Goal: Task Accomplishment & Management: Use online tool/utility

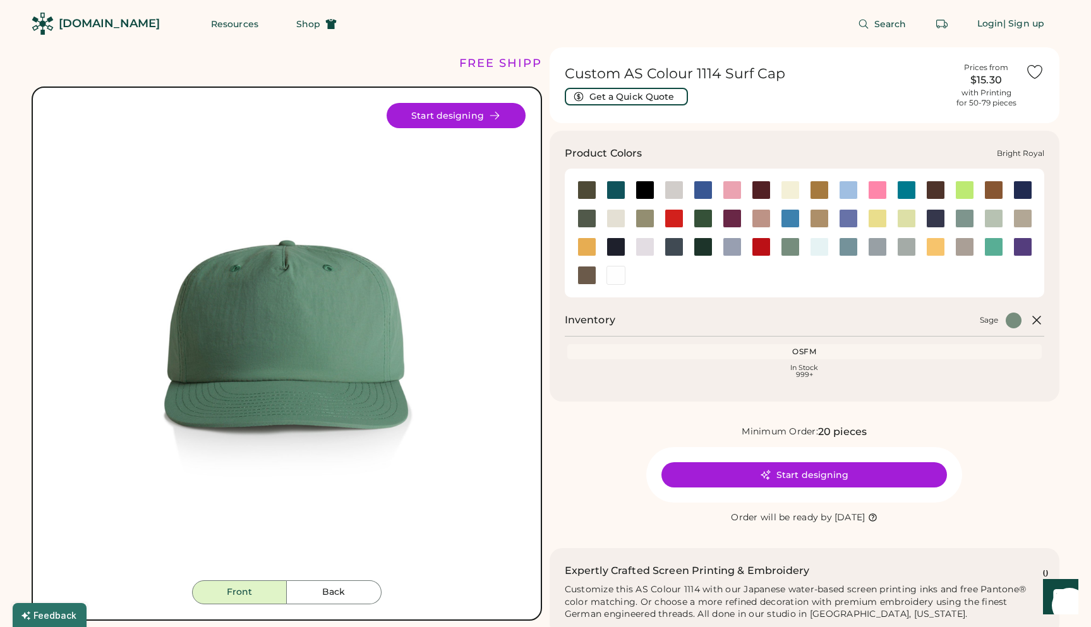
click at [698, 184] on div at bounding box center [703, 190] width 19 height 19
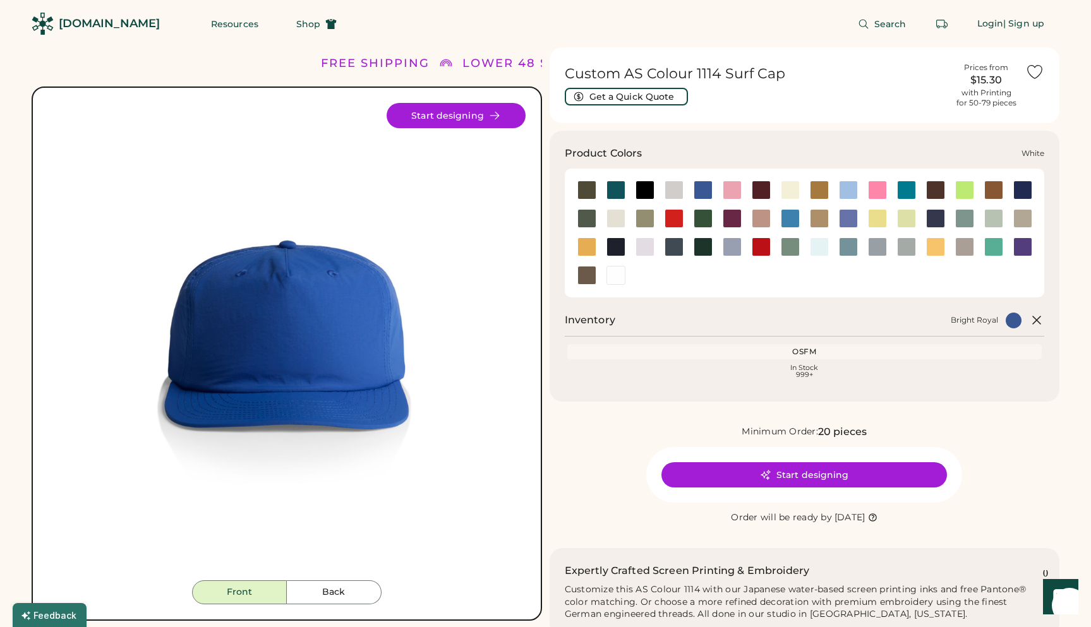
click at [612, 275] on div at bounding box center [616, 275] width 19 height 19
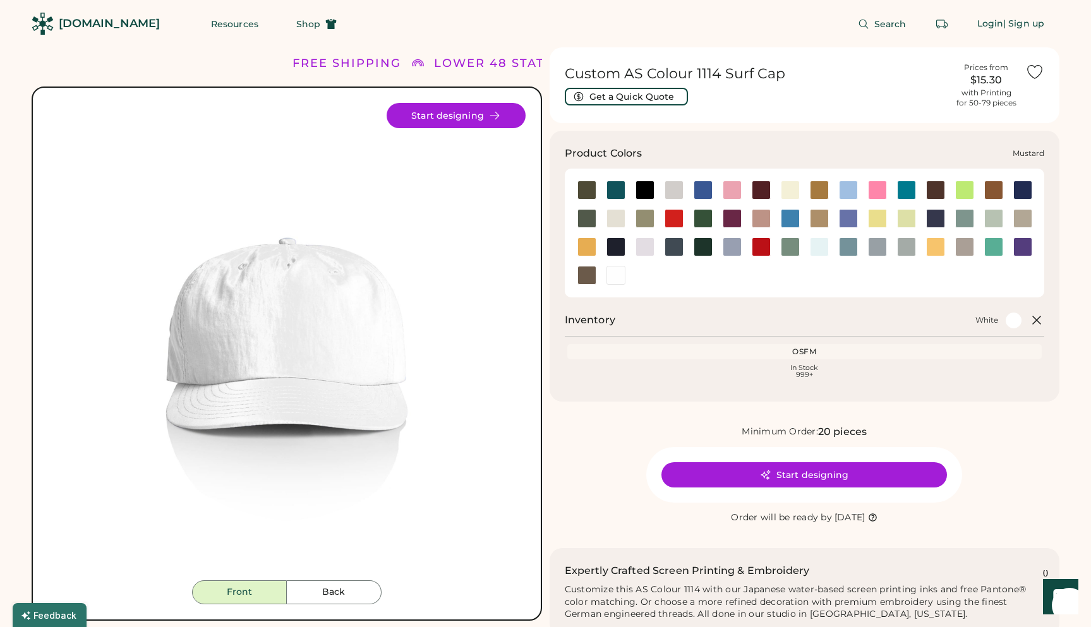
click at [593, 249] on div at bounding box center [586, 247] width 19 height 19
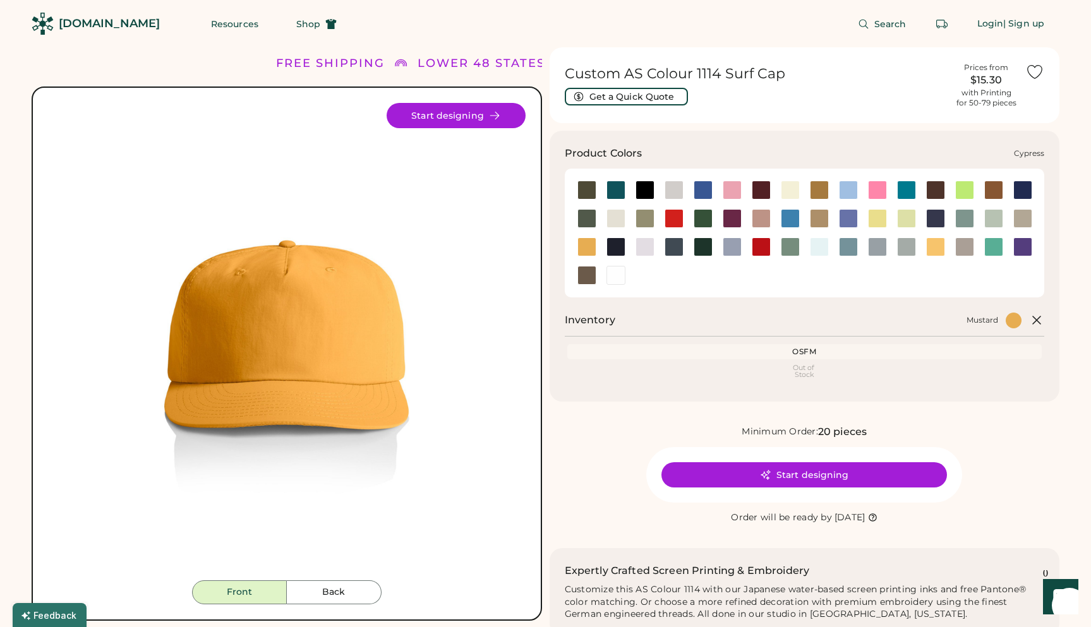
click at [596, 217] on div at bounding box center [586, 218] width 19 height 19
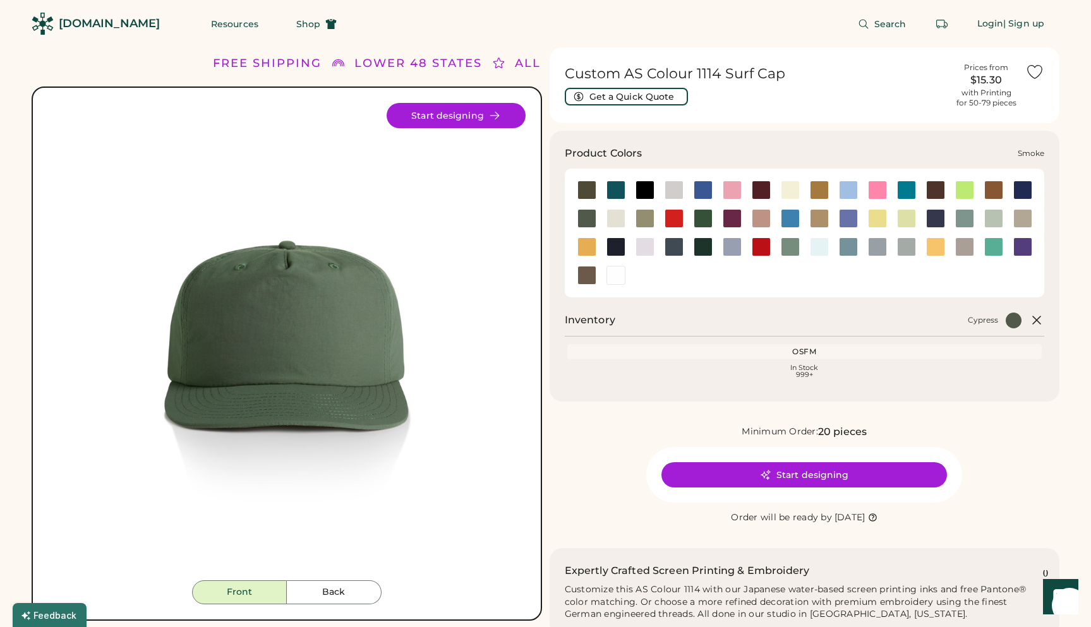
click at [878, 245] on div at bounding box center [877, 247] width 19 height 19
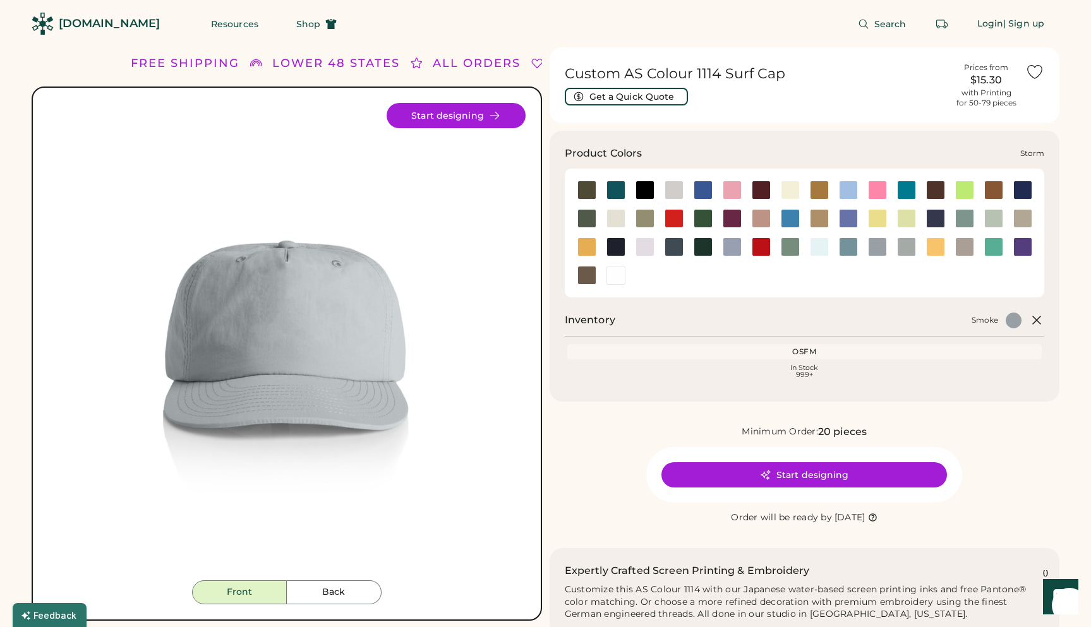
click at [913, 246] on div at bounding box center [906, 247] width 19 height 19
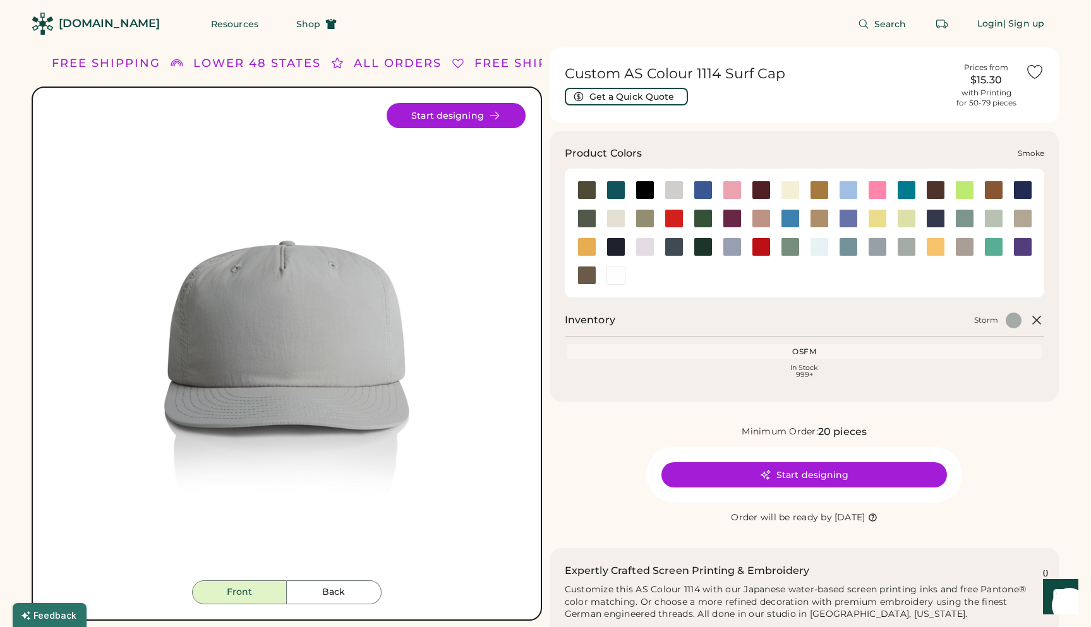
click at [869, 241] on div at bounding box center [876, 247] width 29 height 19
click at [880, 247] on div at bounding box center [877, 247] width 19 height 19
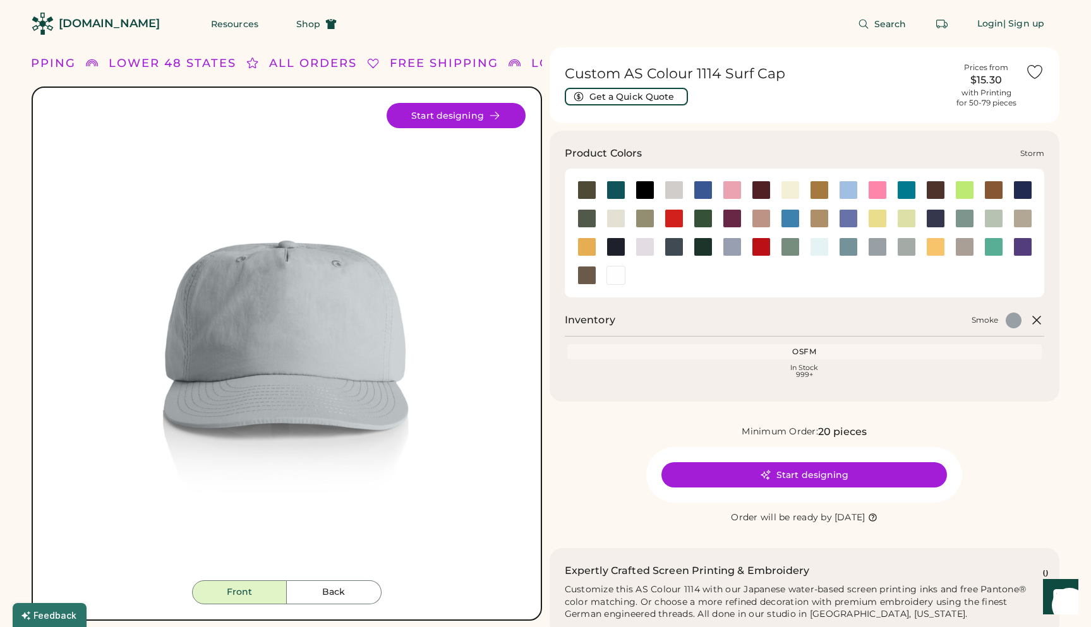
click at [907, 246] on div at bounding box center [906, 247] width 19 height 19
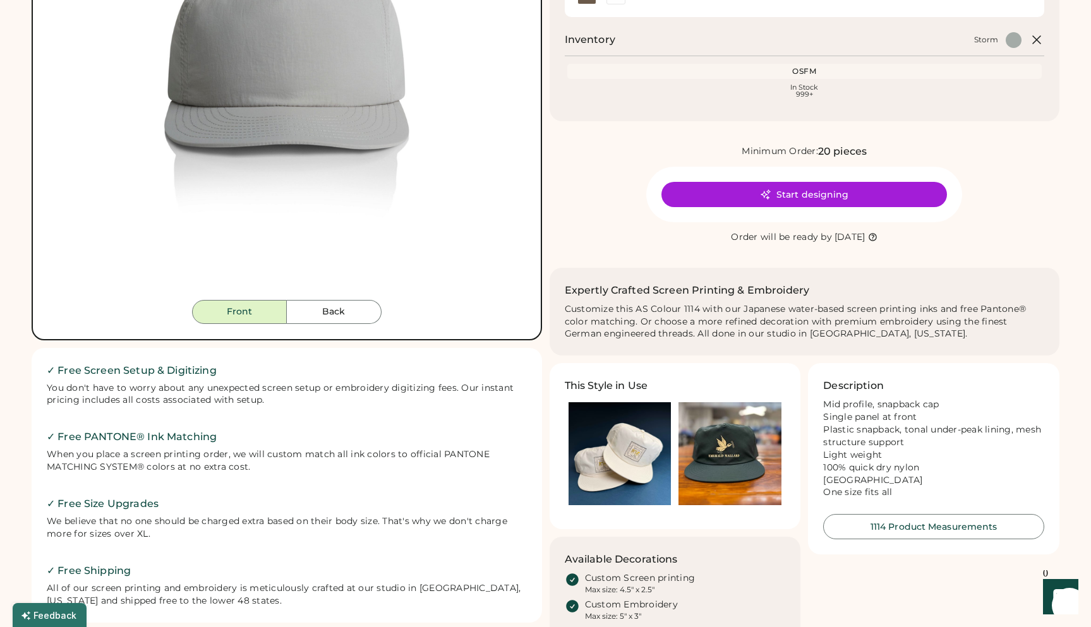
scroll to position [283, 0]
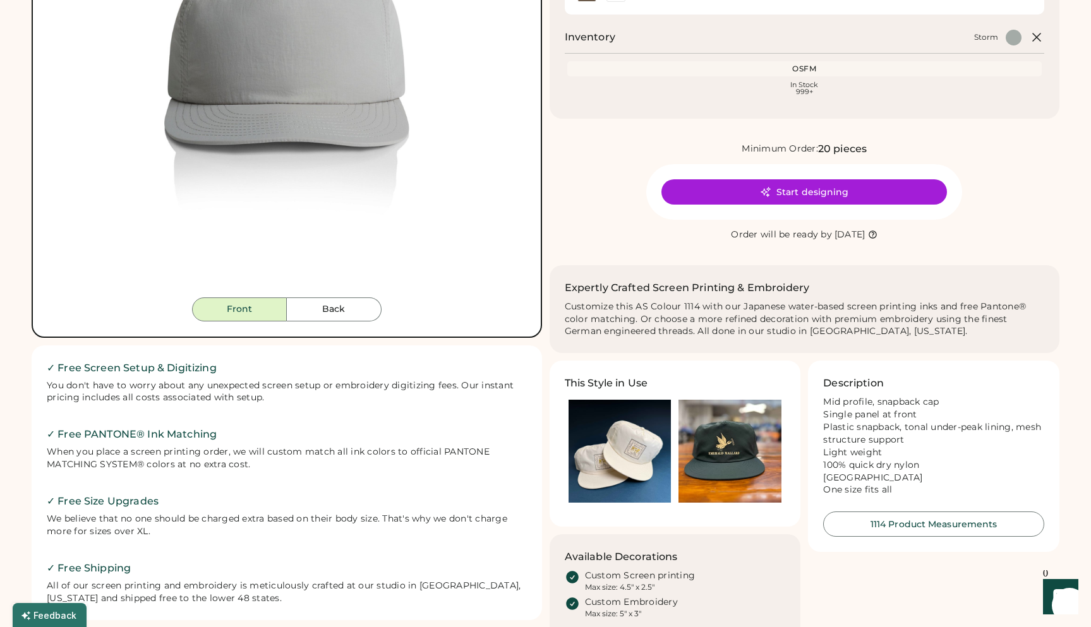
click at [746, 461] on img at bounding box center [730, 451] width 103 height 103
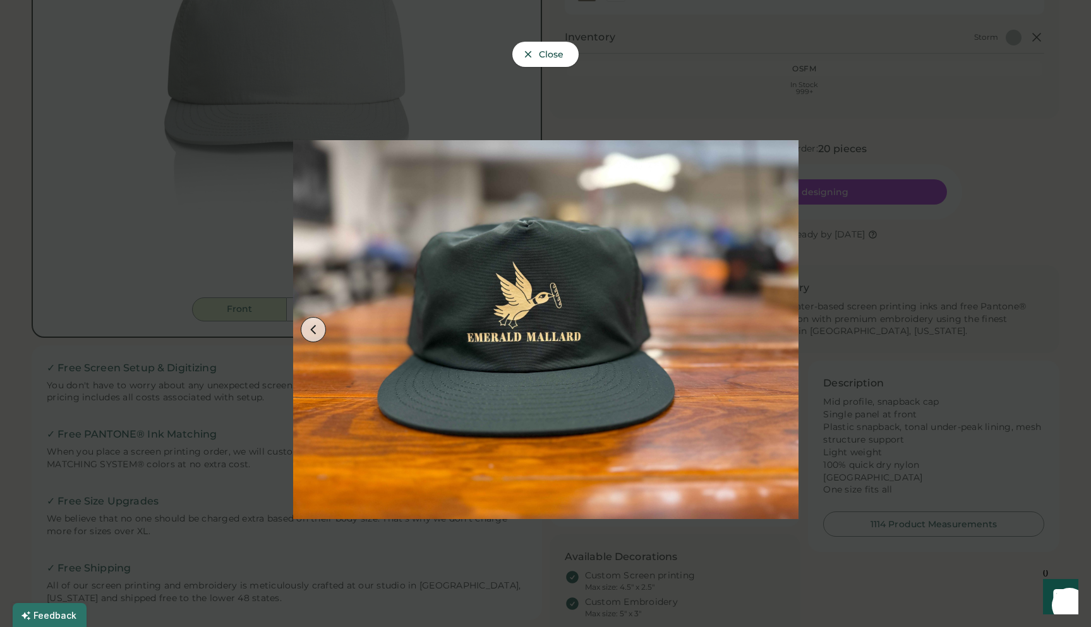
click at [844, 78] on div at bounding box center [545, 313] width 1091 height 627
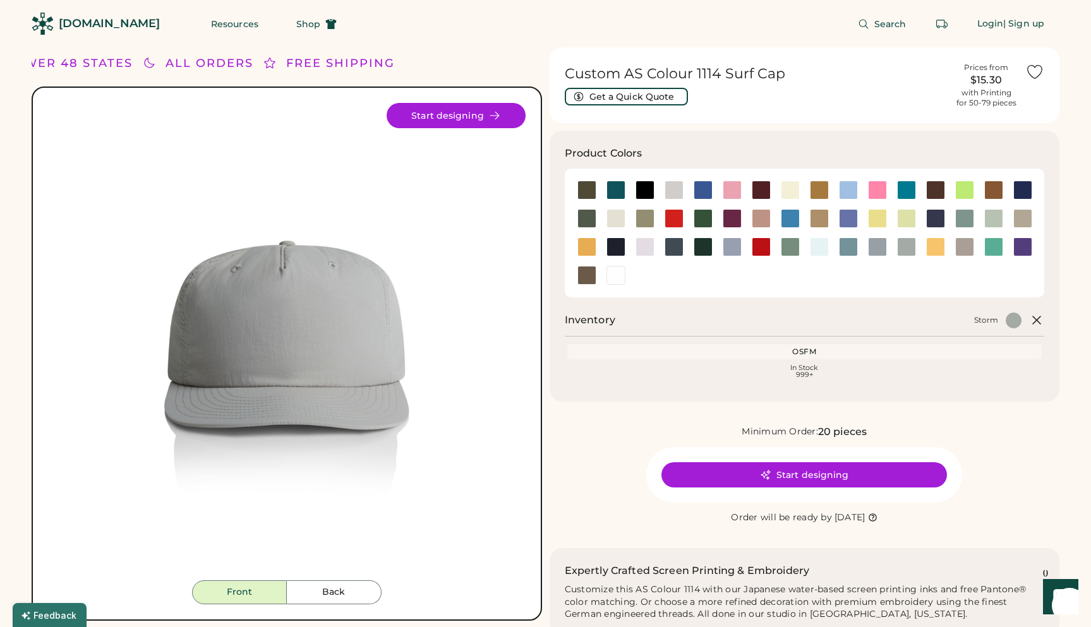
scroll to position [0, 0]
click at [1021, 213] on div at bounding box center [1022, 218] width 19 height 19
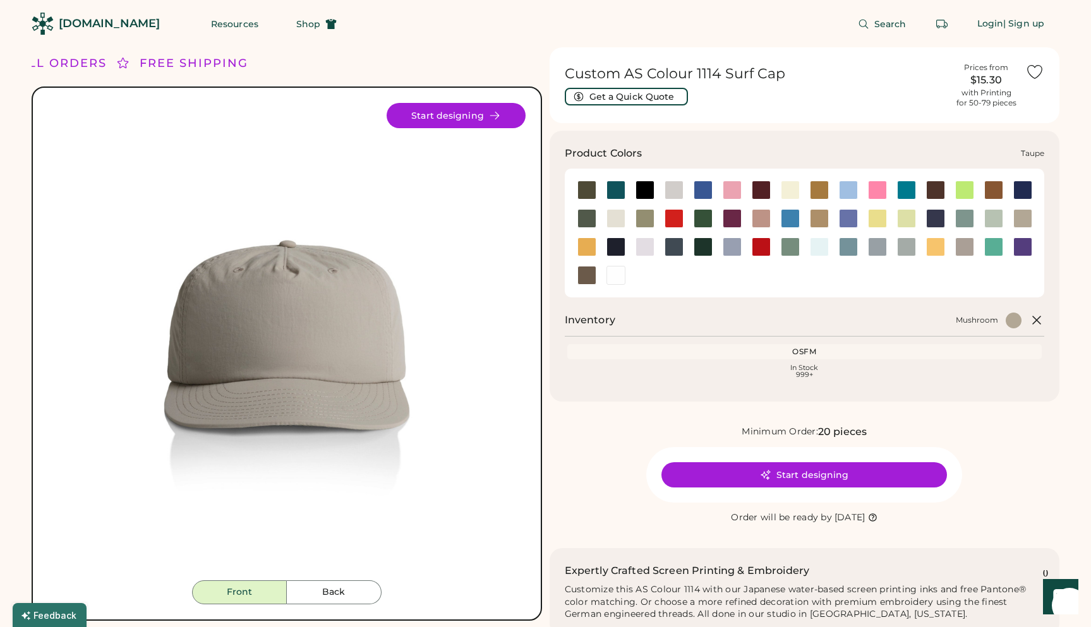
click at [964, 245] on div at bounding box center [964, 247] width 19 height 19
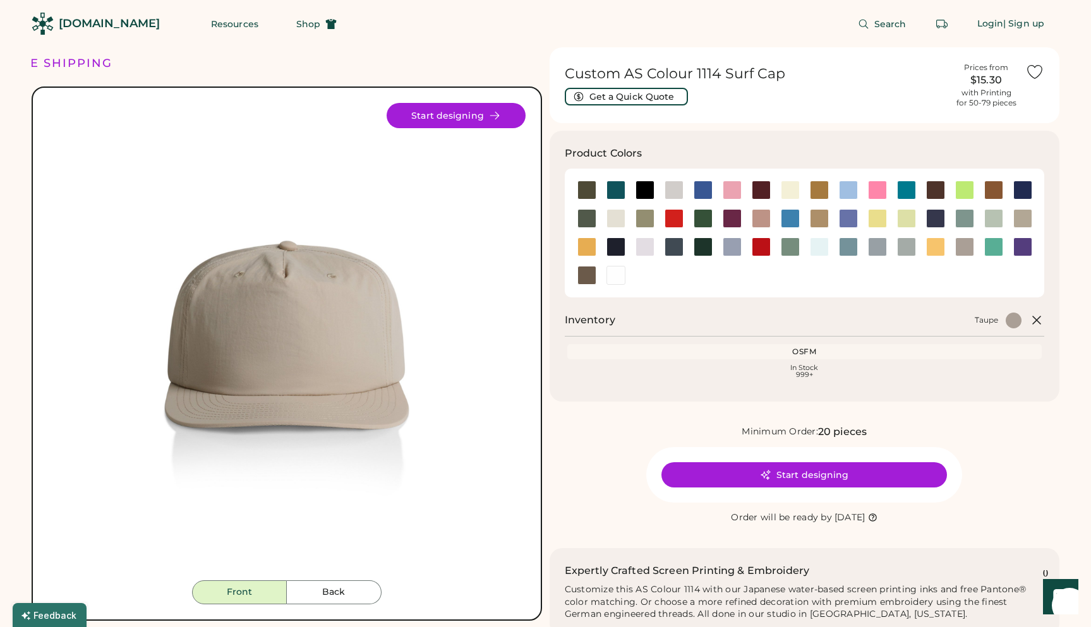
click at [846, 476] on button "Start designing" at bounding box center [805, 475] width 286 height 25
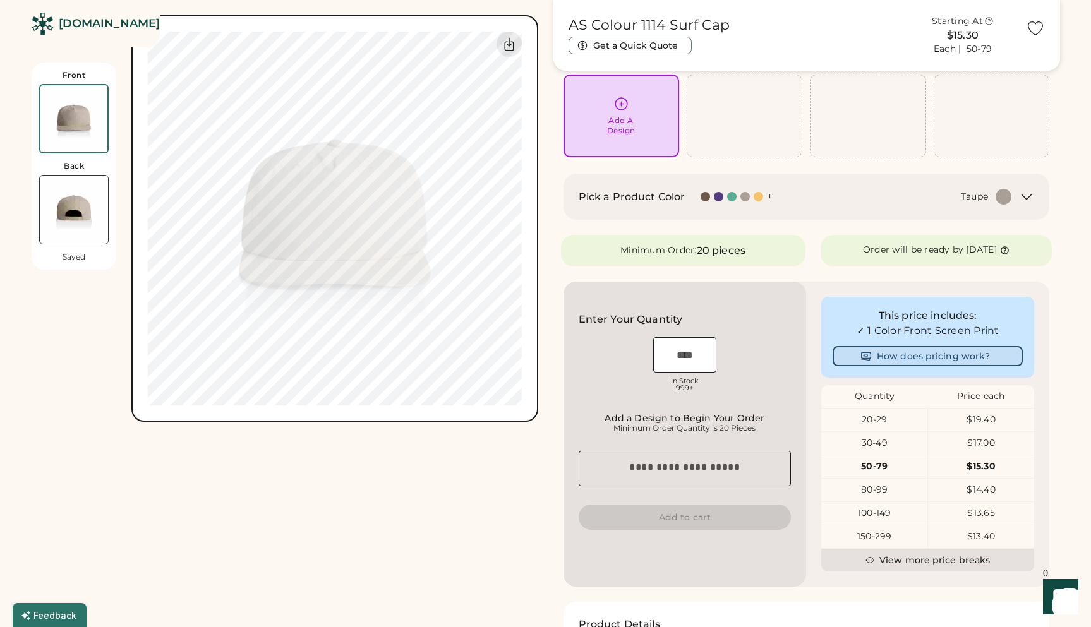
scroll to position [87, 0]
click at [78, 209] on img at bounding box center [74, 210] width 68 height 68
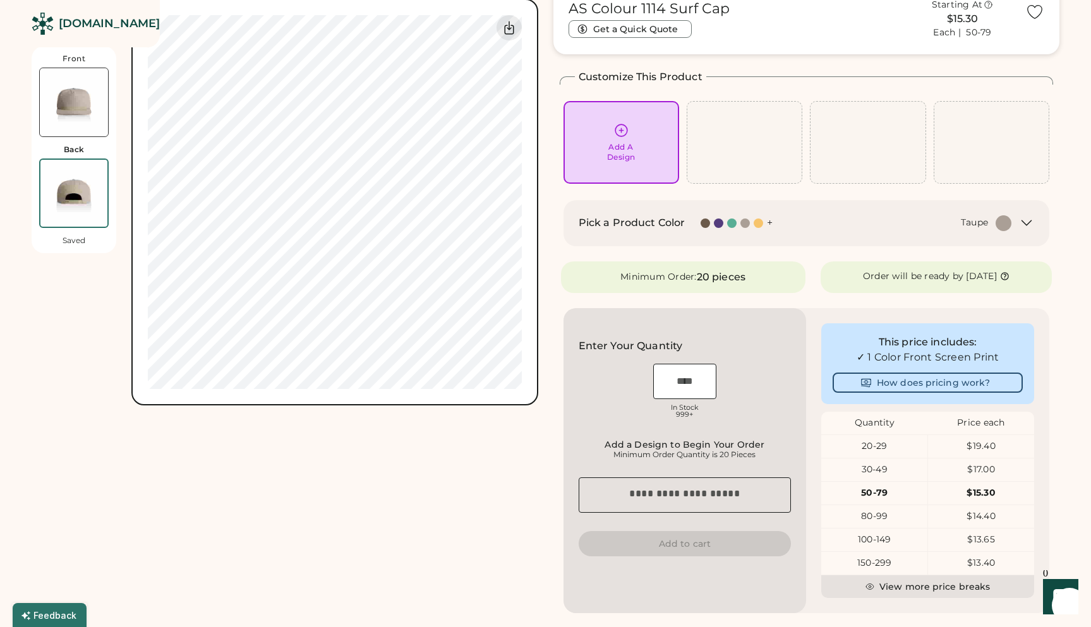
scroll to position [0, 0]
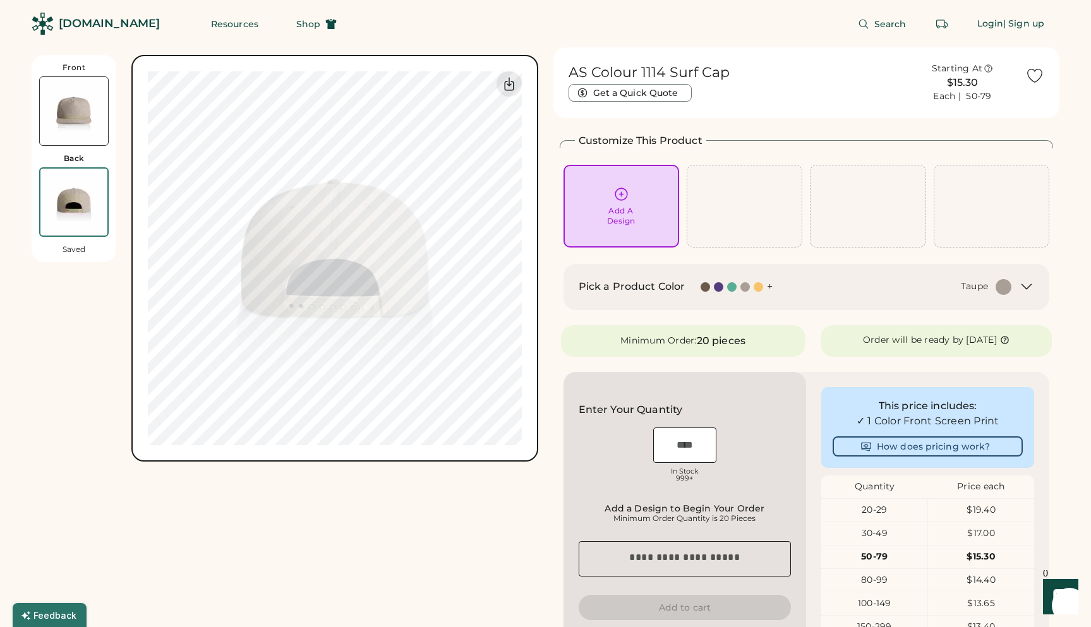
click at [68, 152] on div "Front Back Saved" at bounding box center [74, 158] width 85 height 207
click at [76, 135] on img at bounding box center [74, 111] width 68 height 68
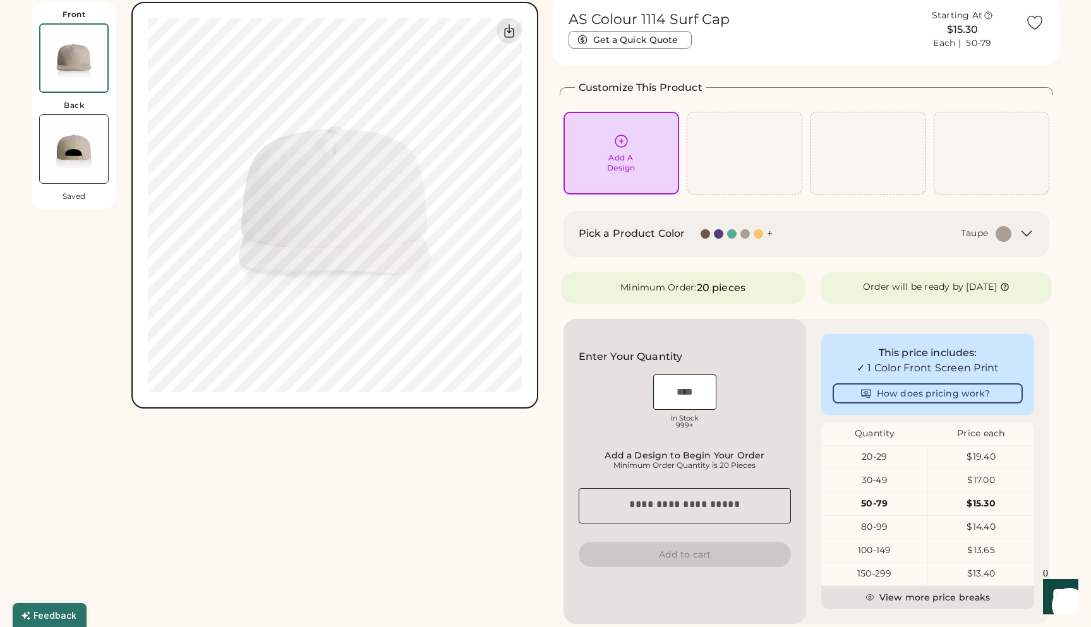
scroll to position [55, 0]
